Goal: Download file/media

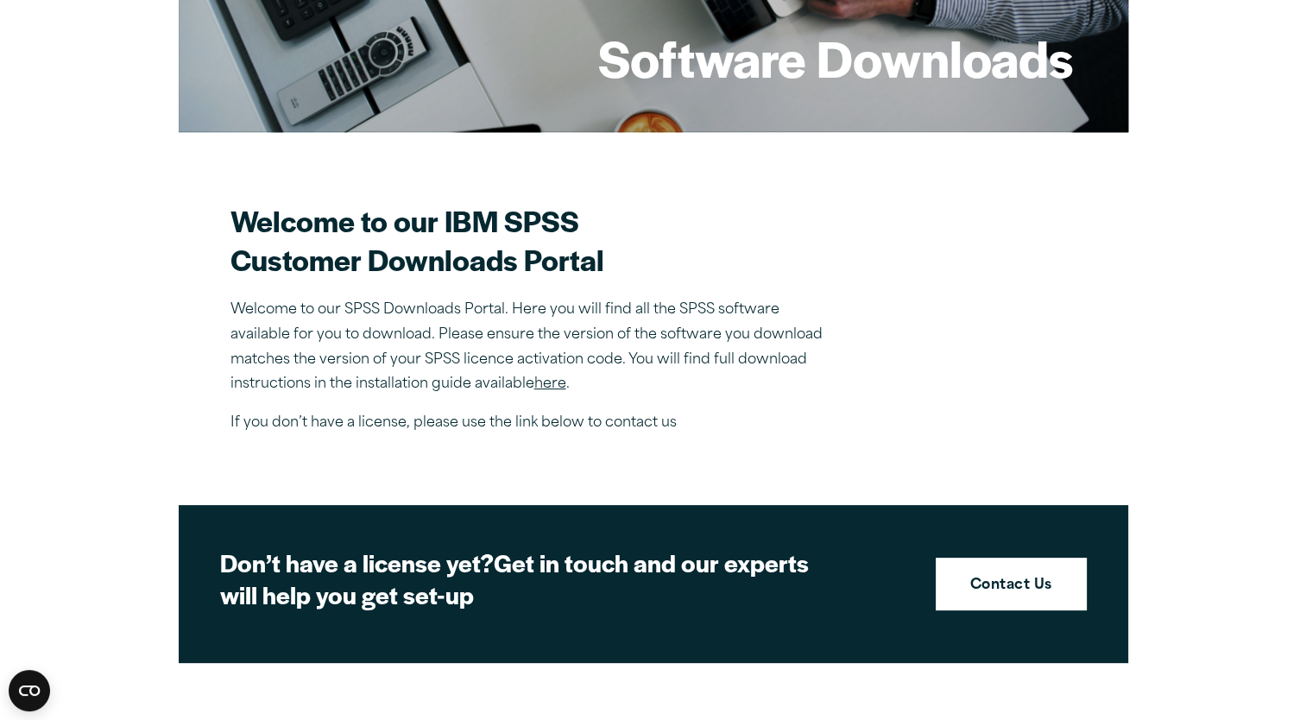
click at [562, 387] on link "here" at bounding box center [550, 384] width 32 height 14
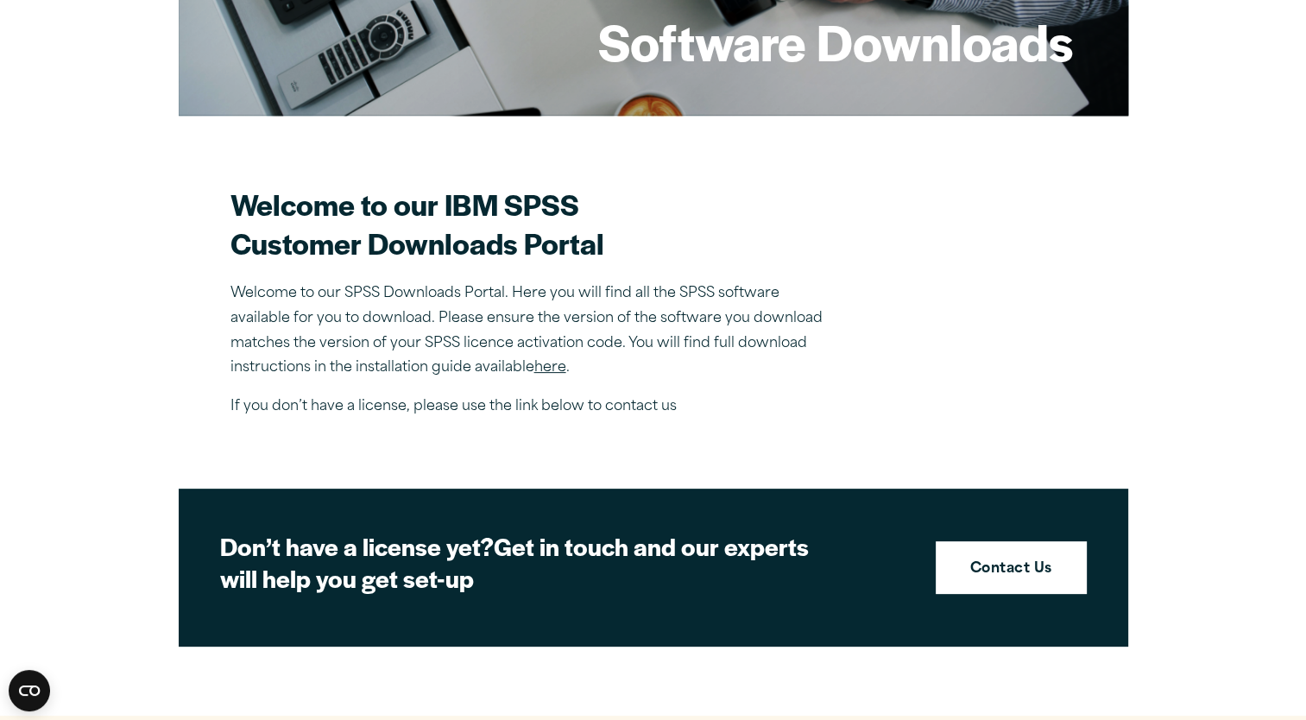
scroll to position [432, 0]
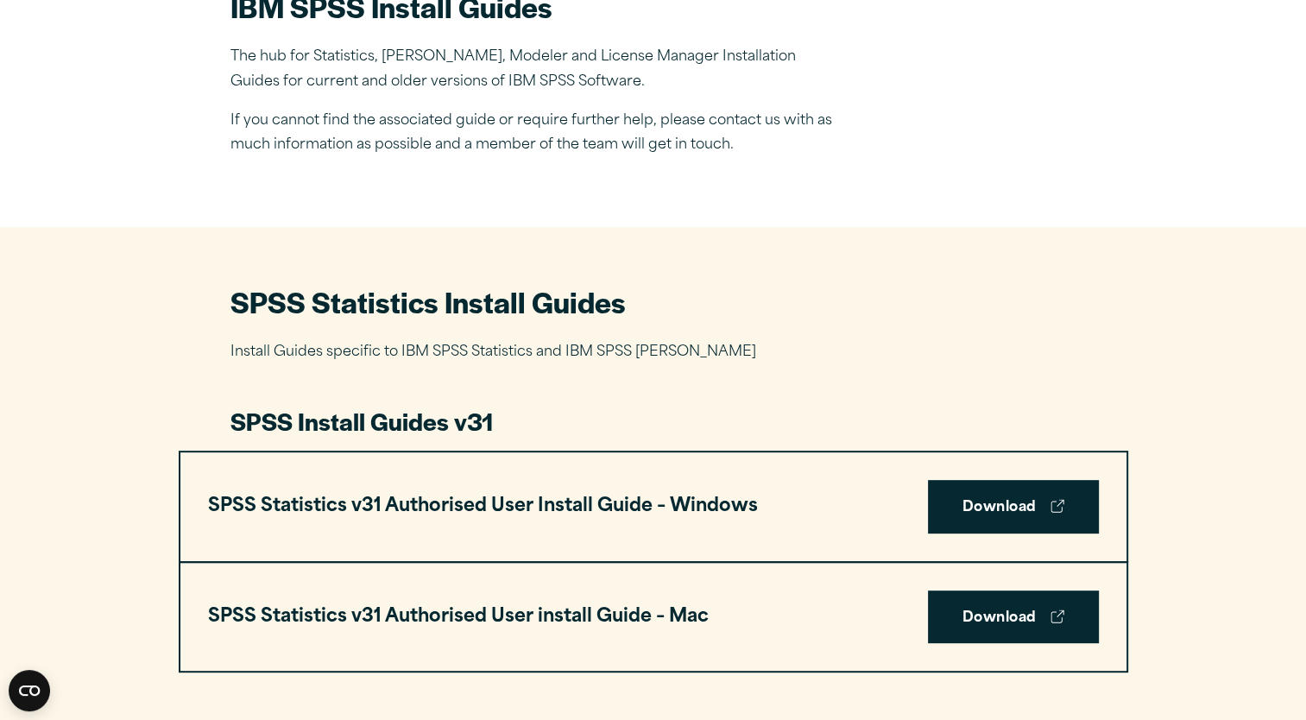
scroll to position [777, 0]
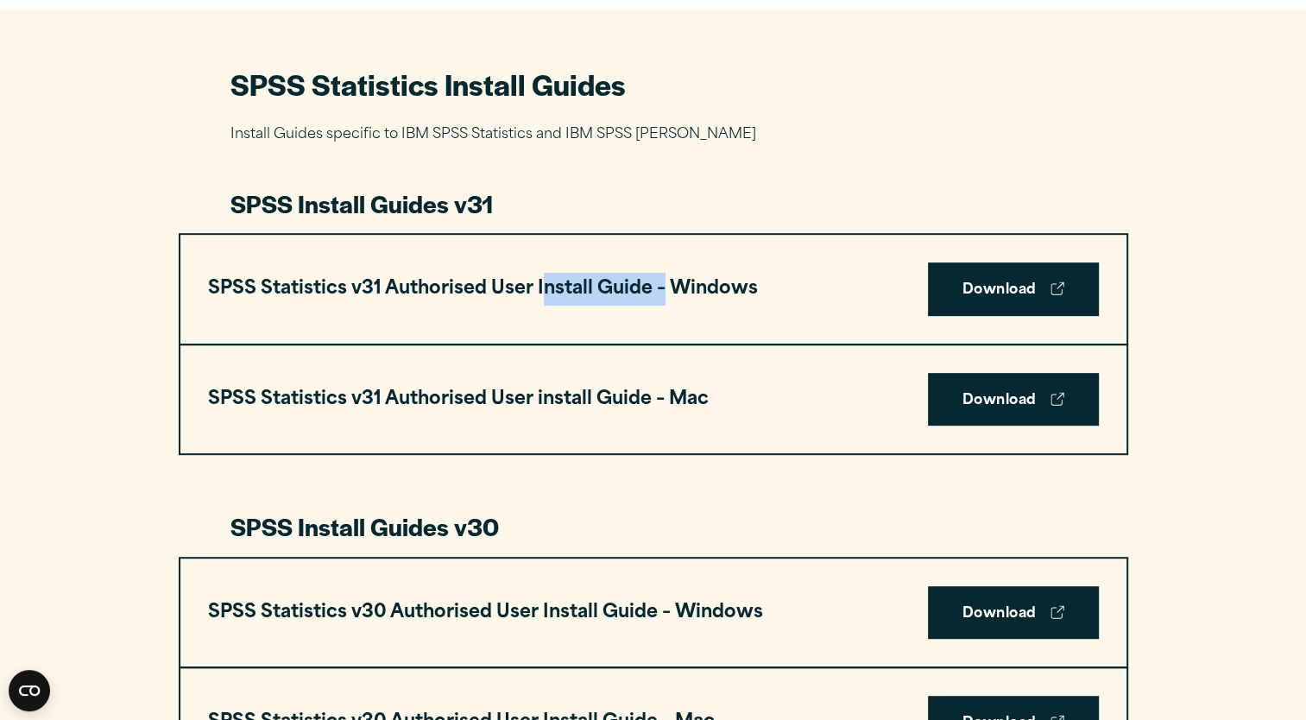
drag, startPoint x: 632, startPoint y: 296, endPoint x: 665, endPoint y: 322, distance: 41.8
click at [665, 322] on div "SPSS Statistics v31 Authorised User Install Guide – Windows Download" at bounding box center [653, 289] width 946 height 109
click at [259, 345] on div "SPSS Statistics v31 Authorised User install Guide – Mac Download" at bounding box center [653, 399] width 946 height 109
click at [983, 299] on link "Download" at bounding box center [1013, 289] width 171 height 54
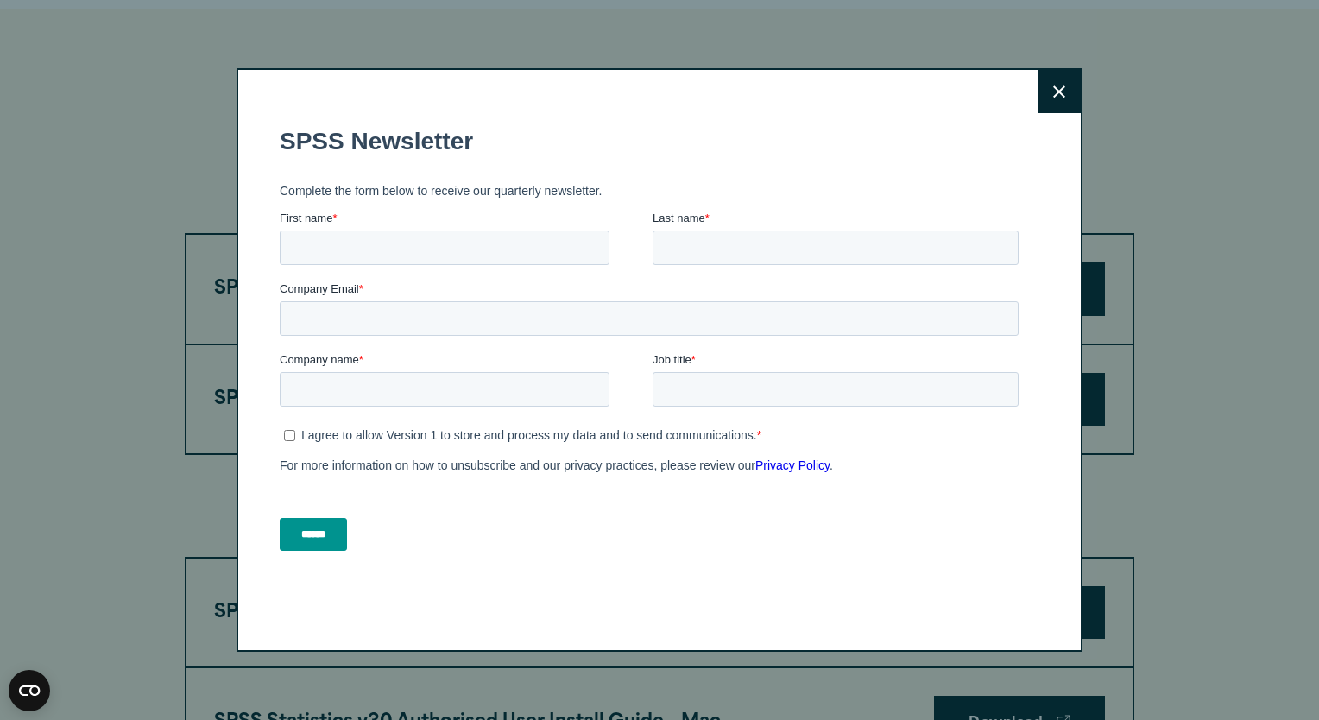
click at [1056, 93] on icon at bounding box center [1059, 91] width 12 height 12
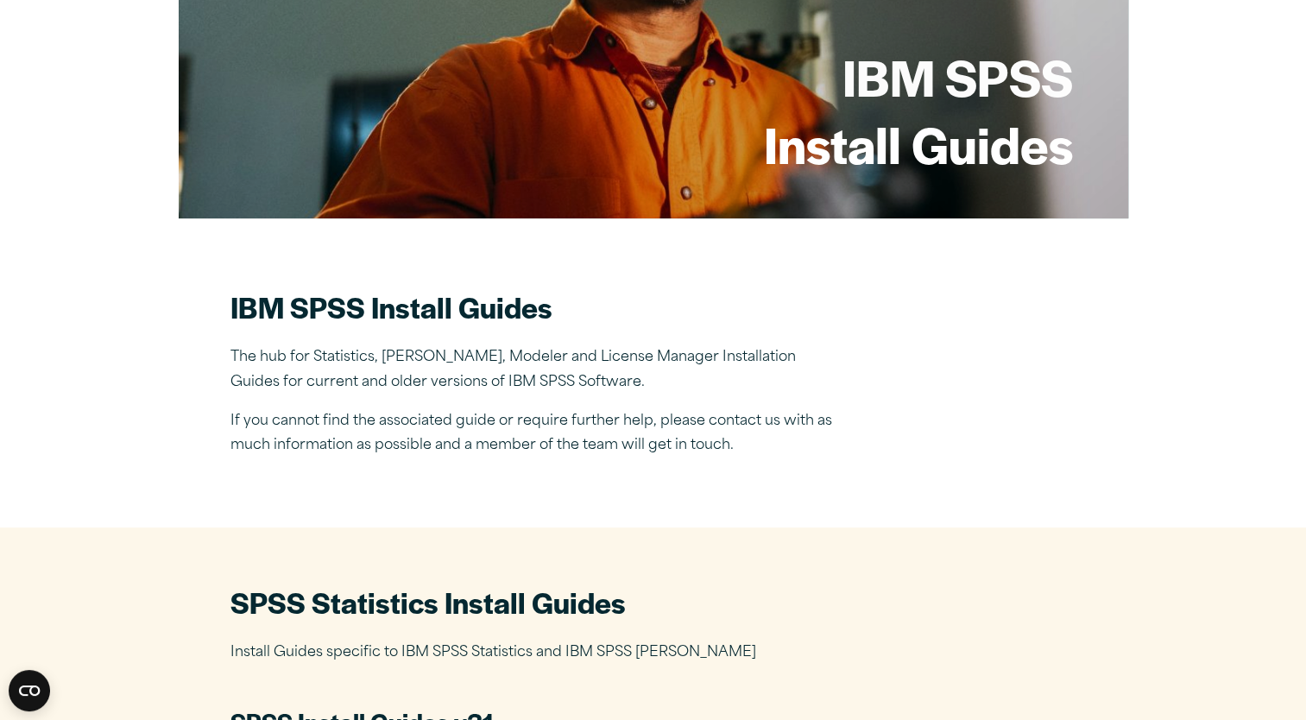
scroll to position [0, 0]
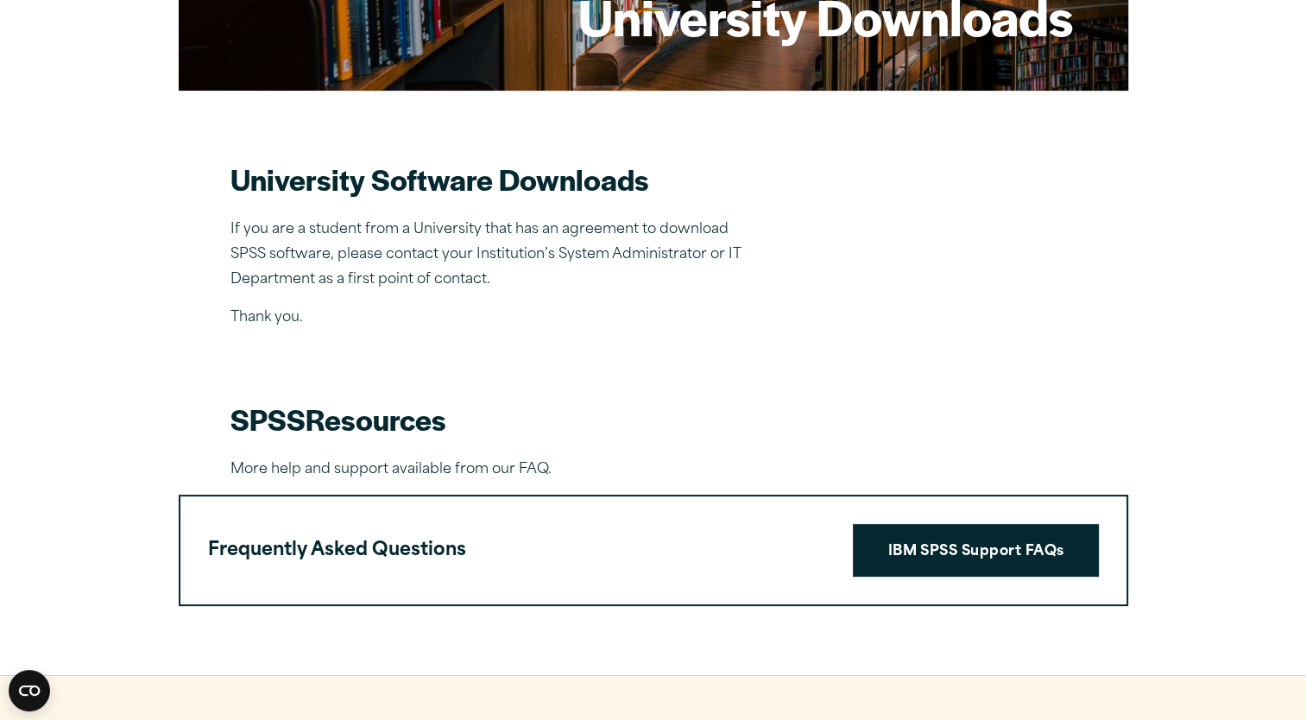
scroll to position [259, 0]
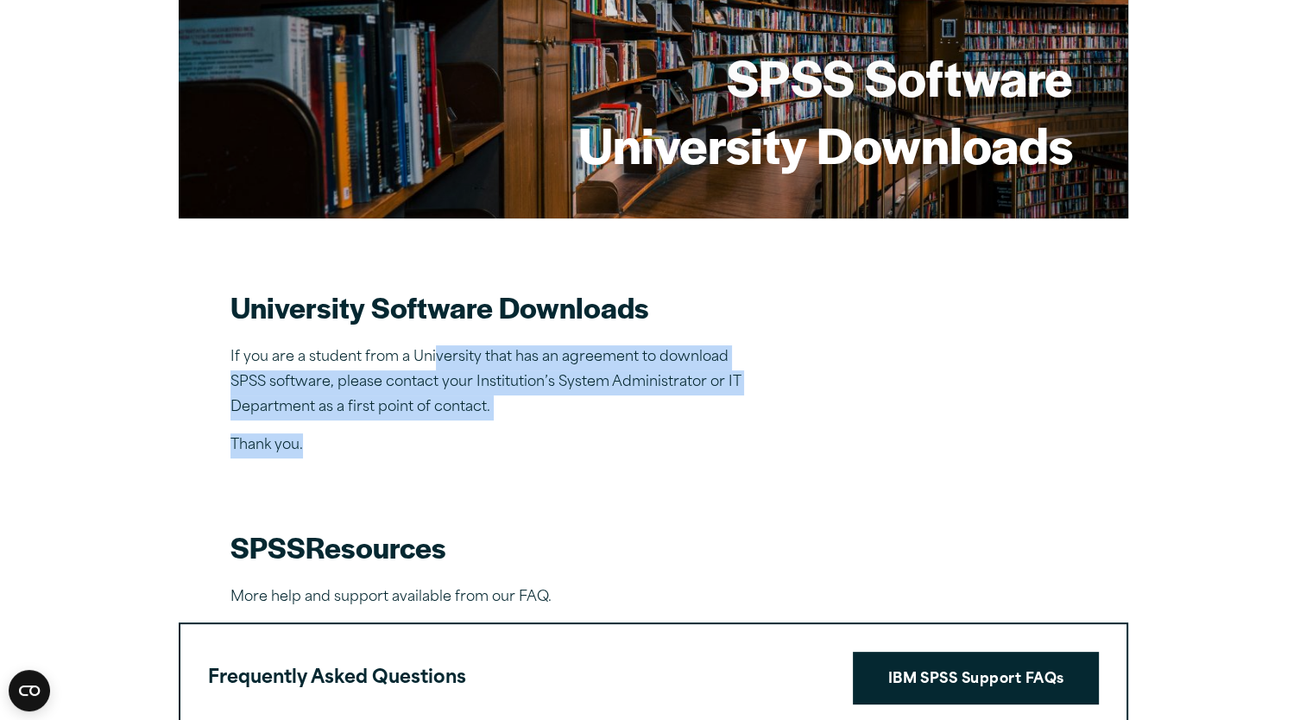
click at [542, 452] on div "University Software Downloads If you are a student from a University that has a…" at bounding box center [653, 372] width 846 height 171
click at [542, 452] on p "Thank you." at bounding box center [489, 445] width 518 height 25
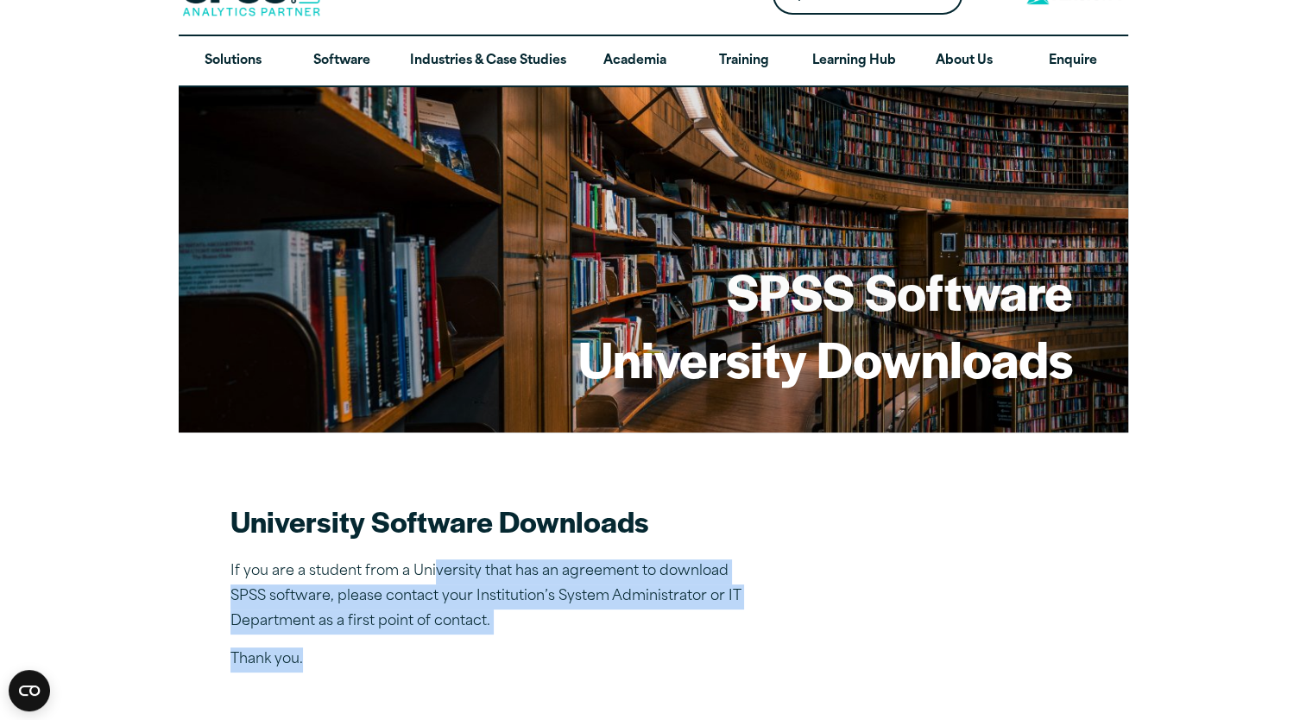
scroll to position [0, 0]
